Goal: Transaction & Acquisition: Purchase product/service

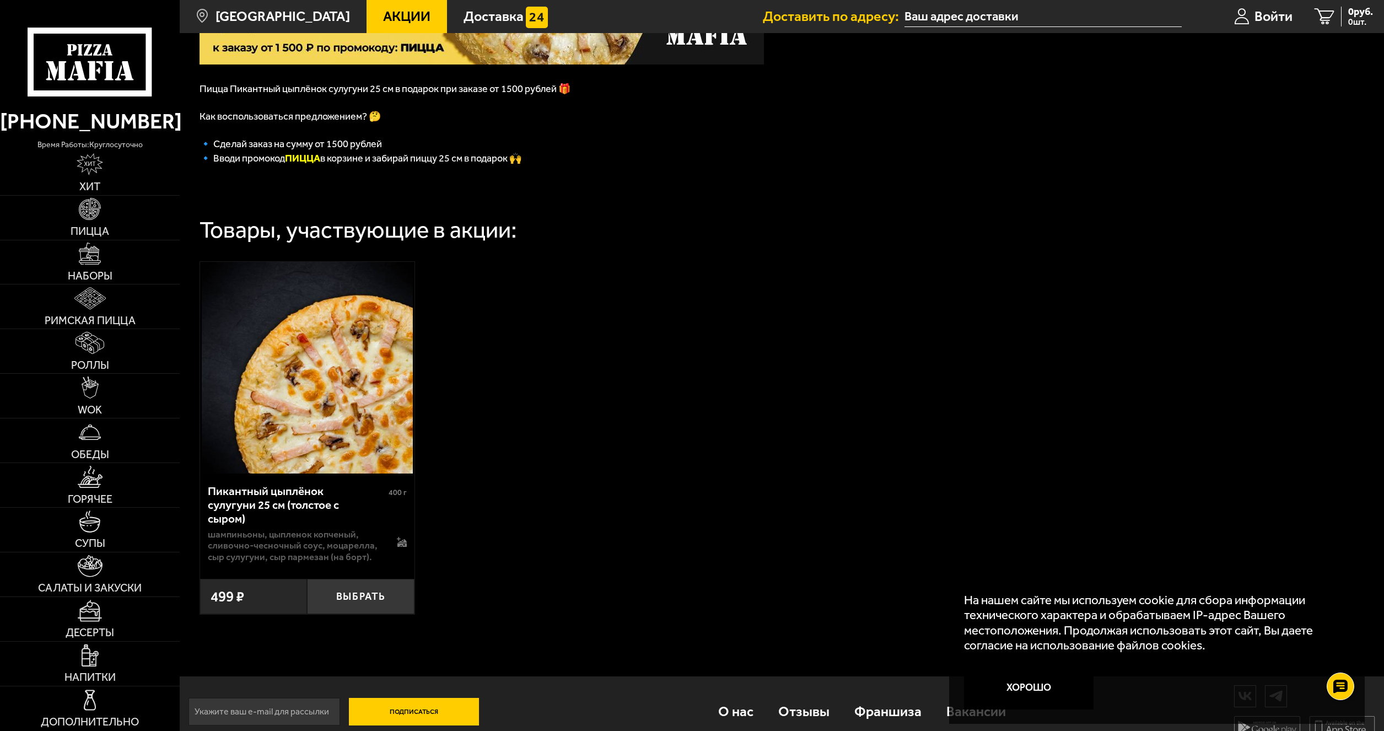
scroll to position [239, 0]
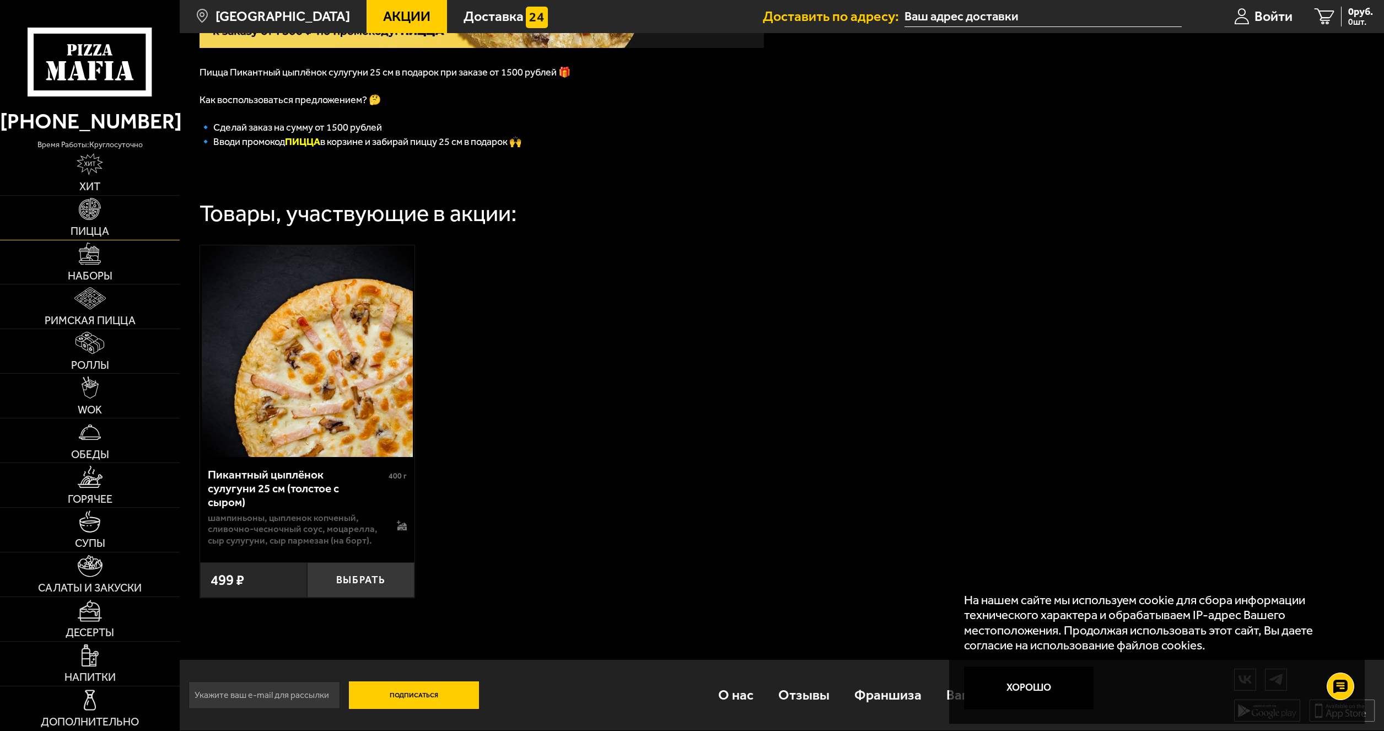
click at [90, 217] on img at bounding box center [90, 209] width 22 height 22
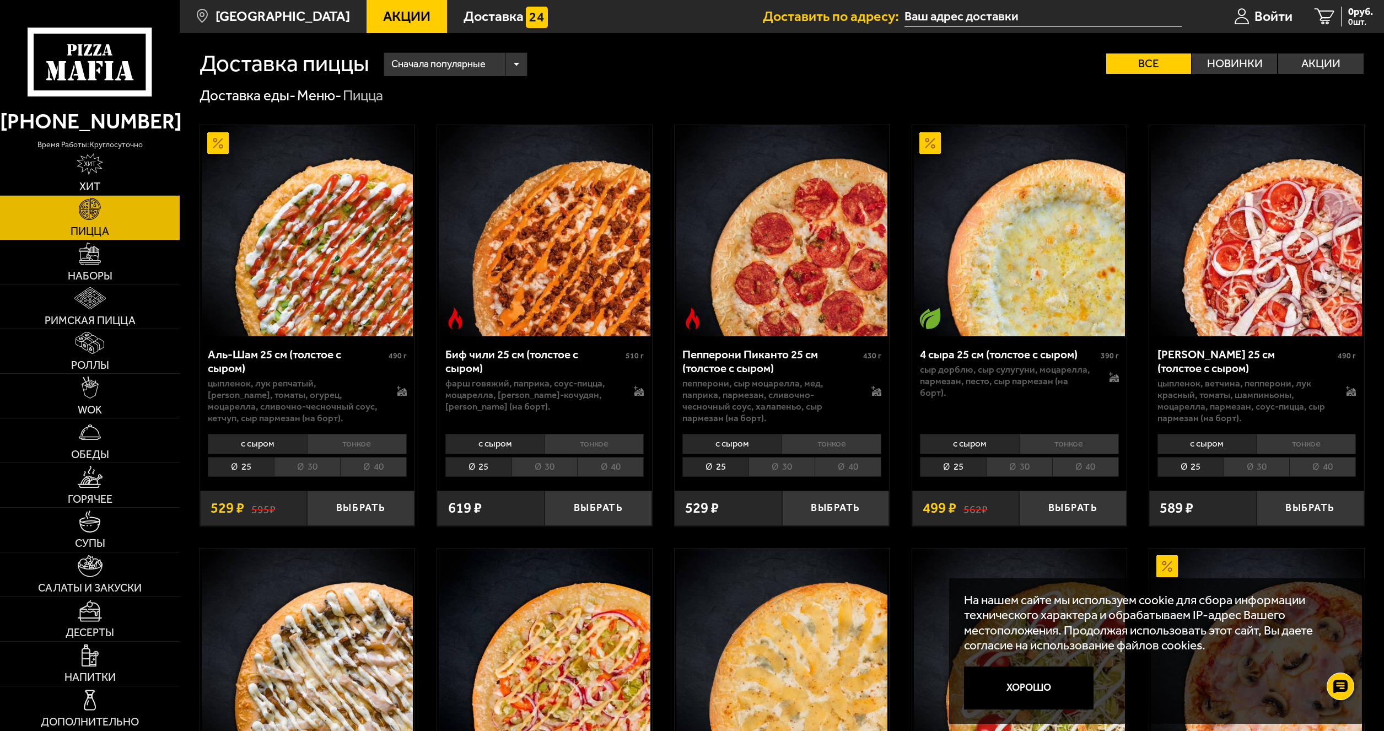
click at [304, 470] on li "30" at bounding box center [307, 467] width 66 height 20
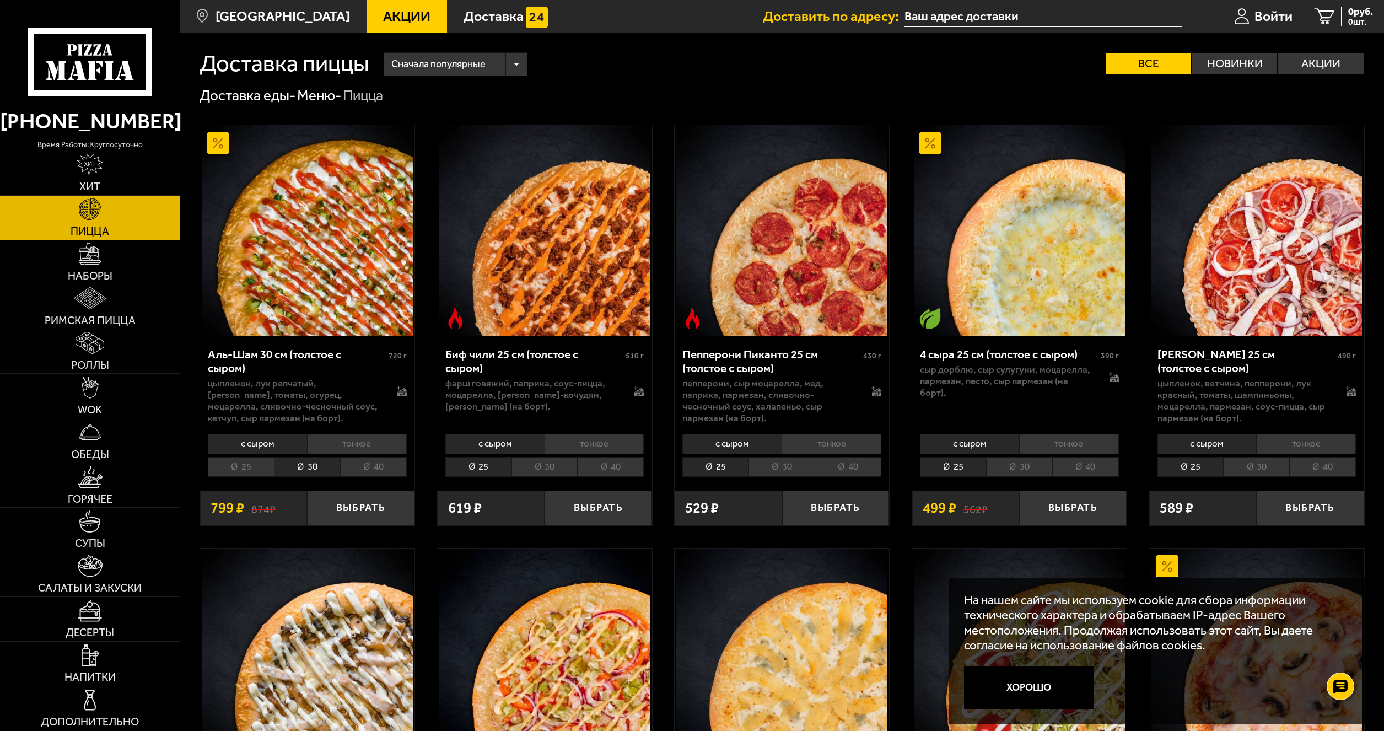
click at [240, 471] on li "25" at bounding box center [241, 467] width 66 height 20
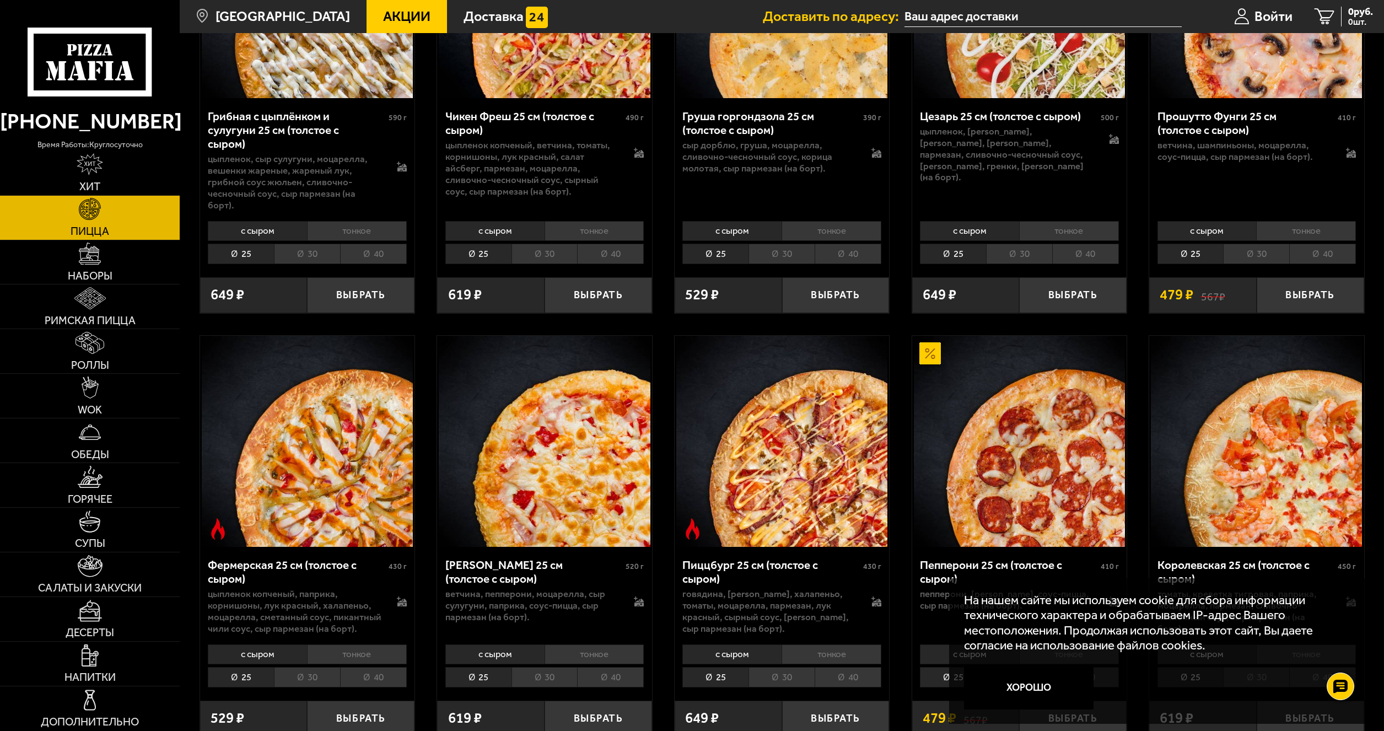
scroll to position [827, 0]
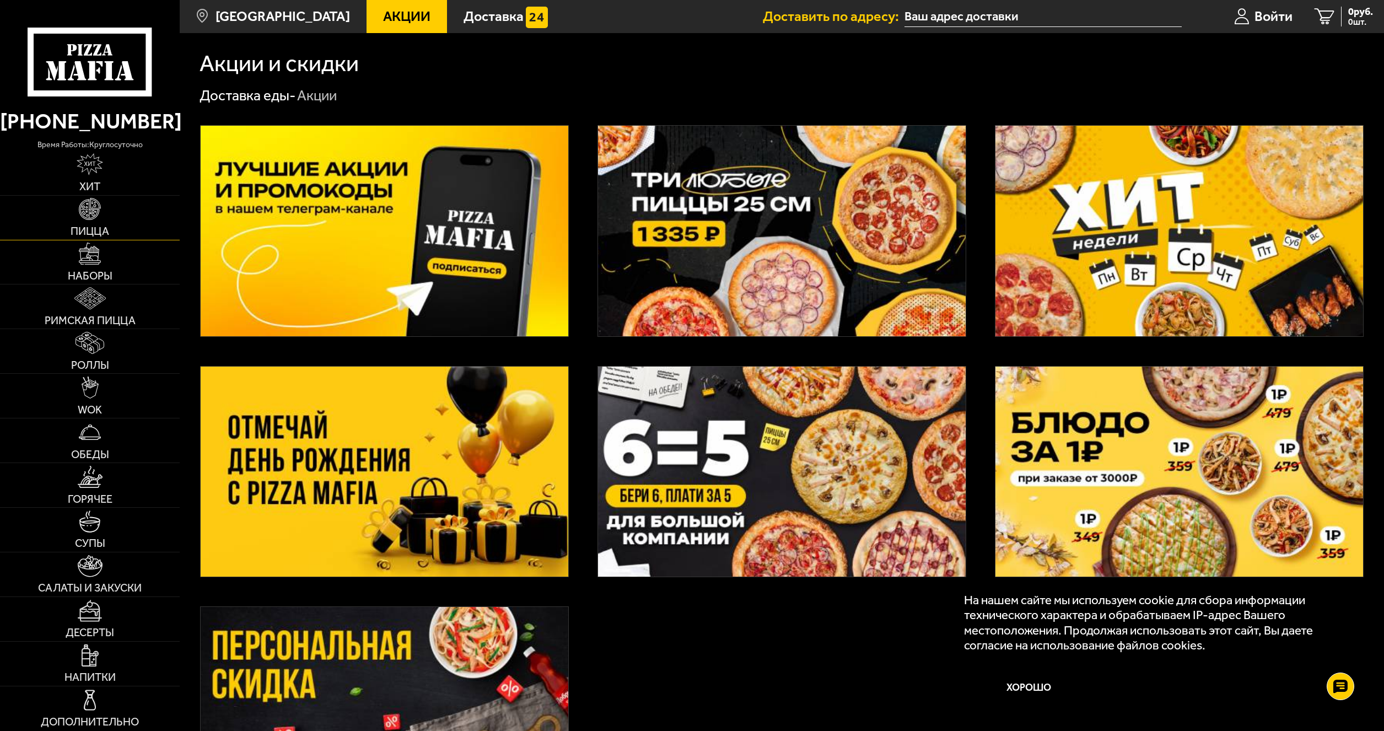
click at [66, 211] on link "Пицца" at bounding box center [90, 218] width 180 height 44
